Goal: Task Accomplishment & Management: Manage account settings

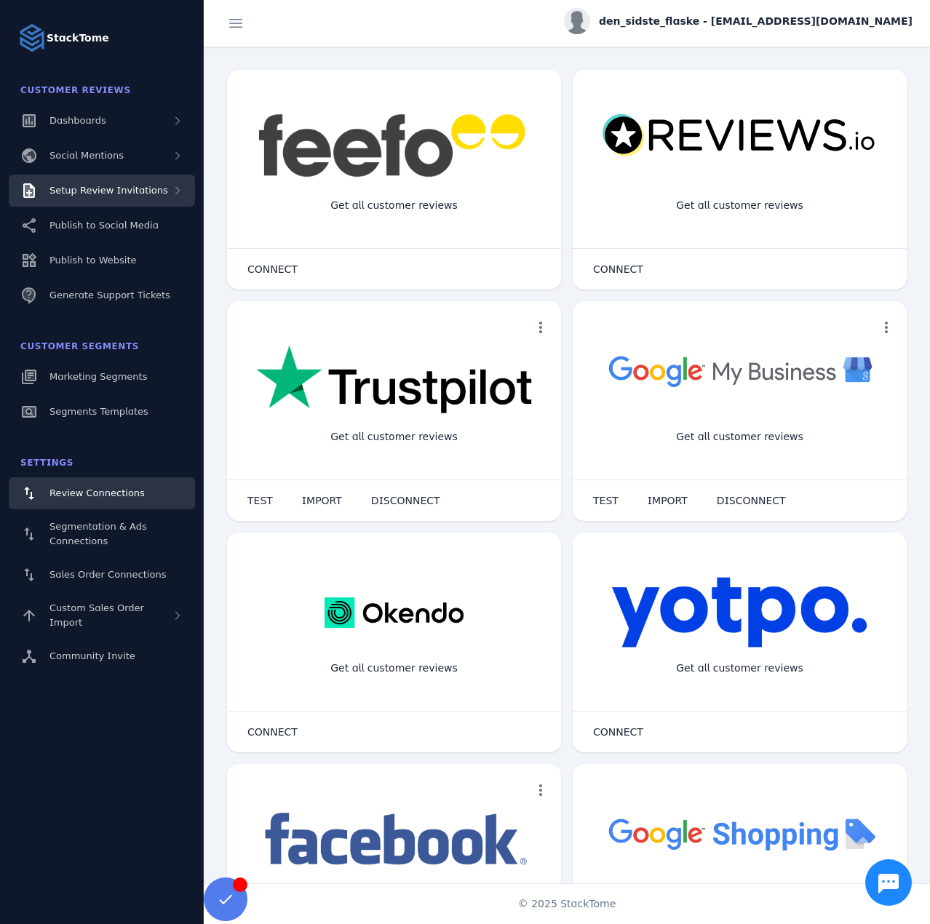
click at [143, 193] on span "Setup Review Invitations" at bounding box center [108, 190] width 119 height 11
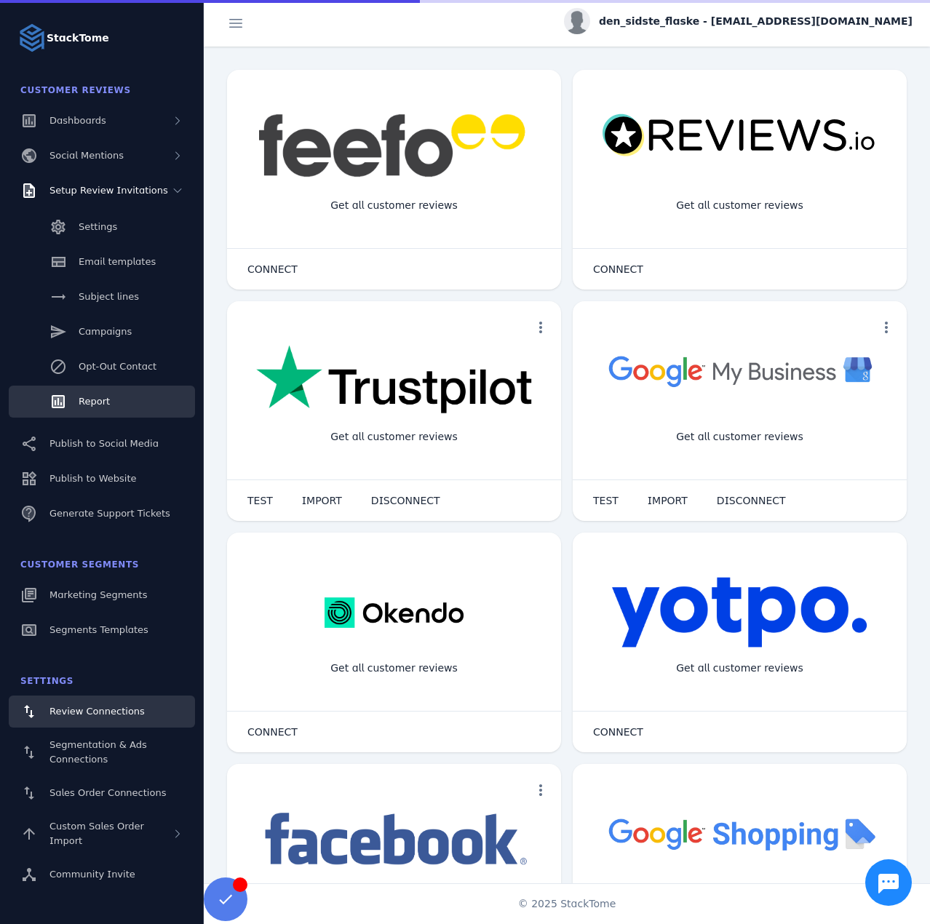
click at [84, 397] on span "Report" at bounding box center [94, 401] width 31 height 11
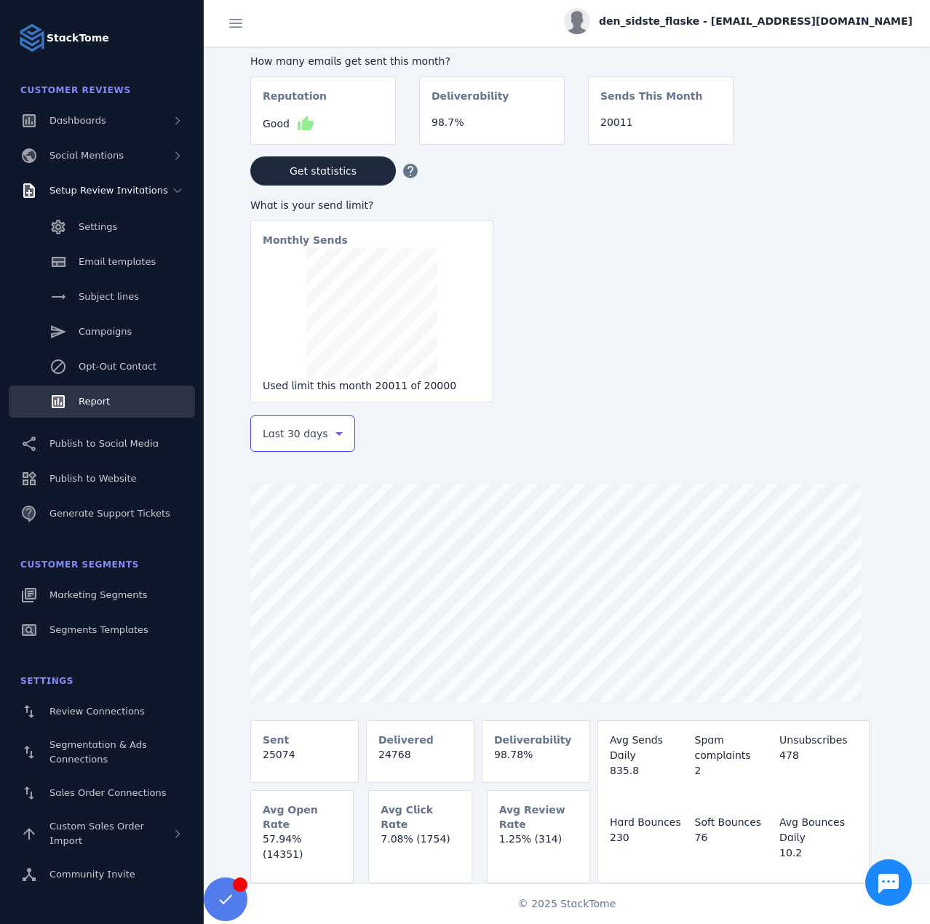
click at [314, 432] on span "Last 30 days" at bounding box center [295, 433] width 65 height 17
click at [288, 552] on span "Last 7 days" at bounding box center [291, 548] width 59 height 17
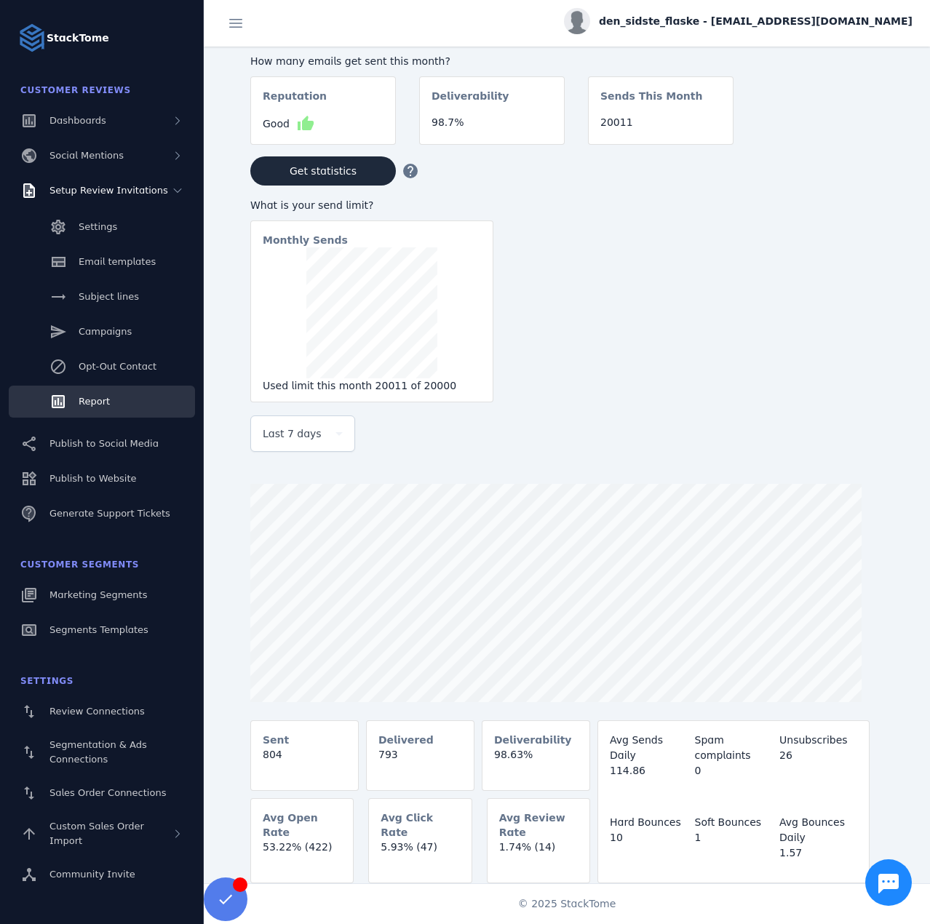
drag, startPoint x: 724, startPoint y: 25, endPoint x: 731, endPoint y: 28, distance: 7.5
click at [724, 24] on span "den_sidste_flaske - [EMAIL_ADDRESS][DOMAIN_NAME]" at bounding box center [756, 21] width 314 height 15
click at [841, 143] on button "Sign out" at bounding box center [860, 140] width 105 height 35
